Goal: Information Seeking & Learning: Learn about a topic

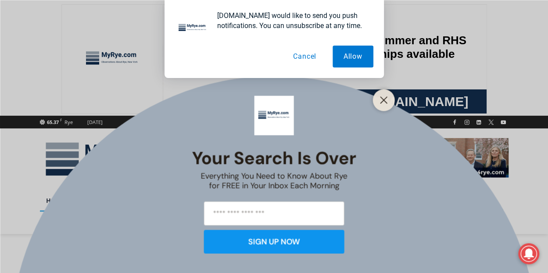
click at [298, 58] on button "Cancel" at bounding box center [304, 57] width 45 height 22
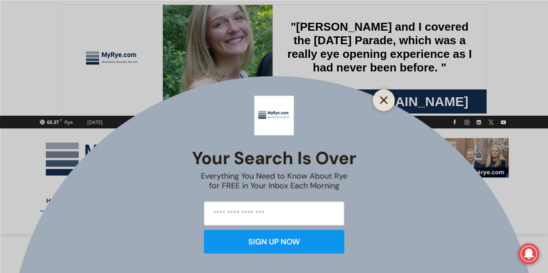
click at [378, 101] on button "Close" at bounding box center [384, 100] width 12 height 12
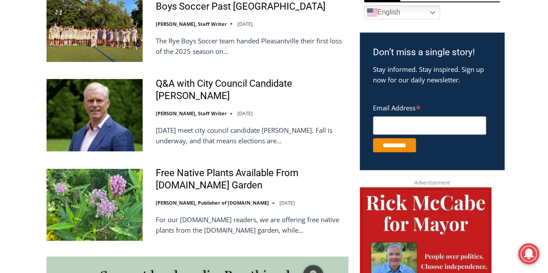
scroll to position [527, 0]
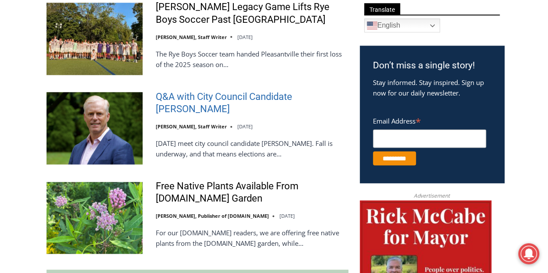
click at [190, 101] on link "Q&A with City Council Candidate [PERSON_NAME]" at bounding box center [252, 103] width 193 height 25
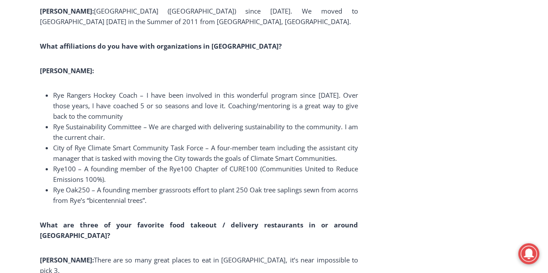
scroll to position [6041, 0]
